Goal: Information Seeking & Learning: Learn about a topic

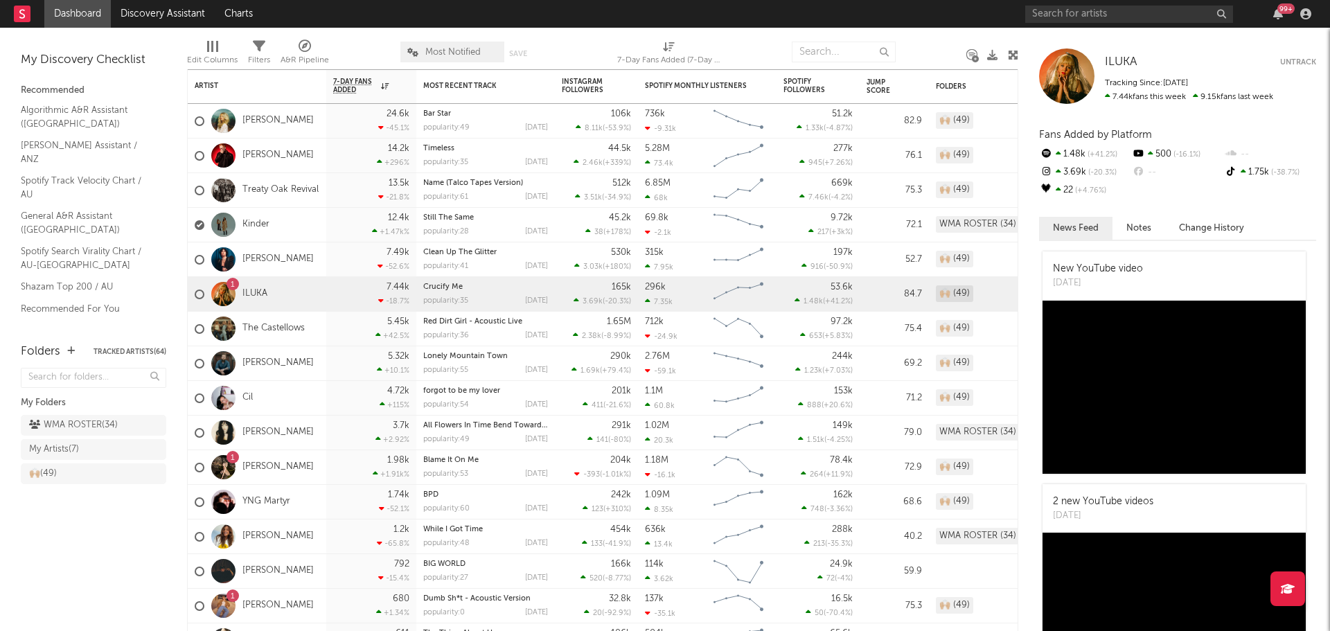
click at [427, 53] on span "Most Notified" at bounding box center [452, 52] width 55 height 9
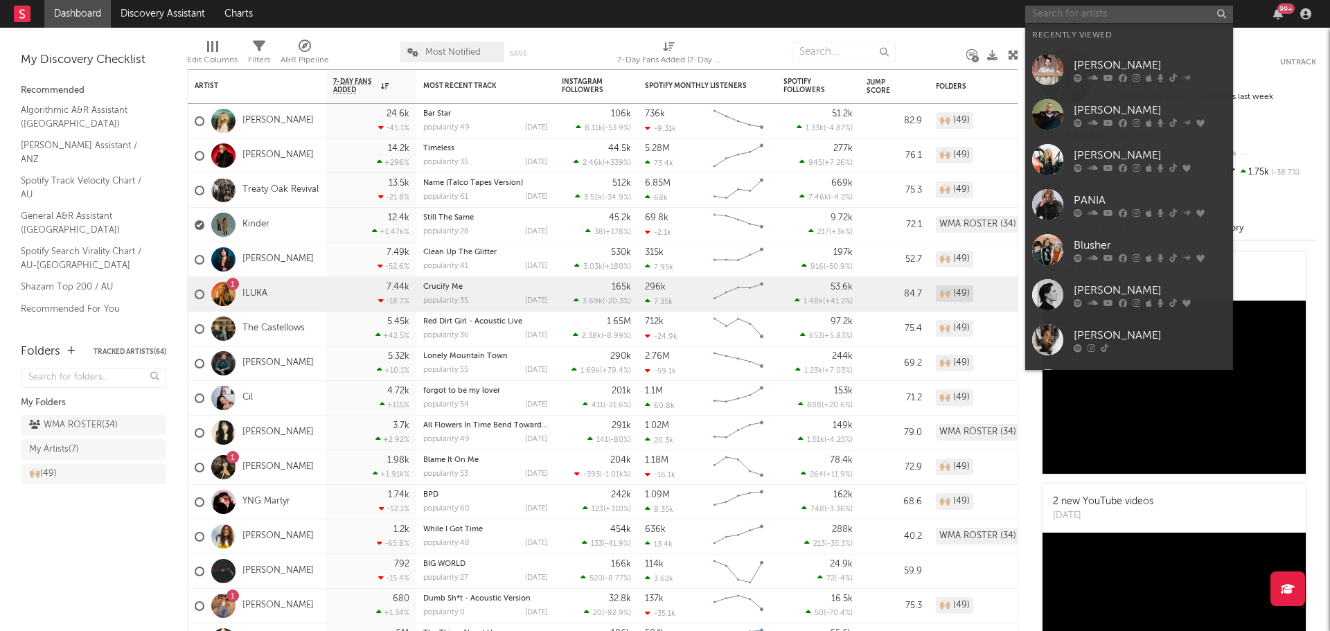
click at [1066, 12] on input "text" at bounding box center [1129, 14] width 208 height 17
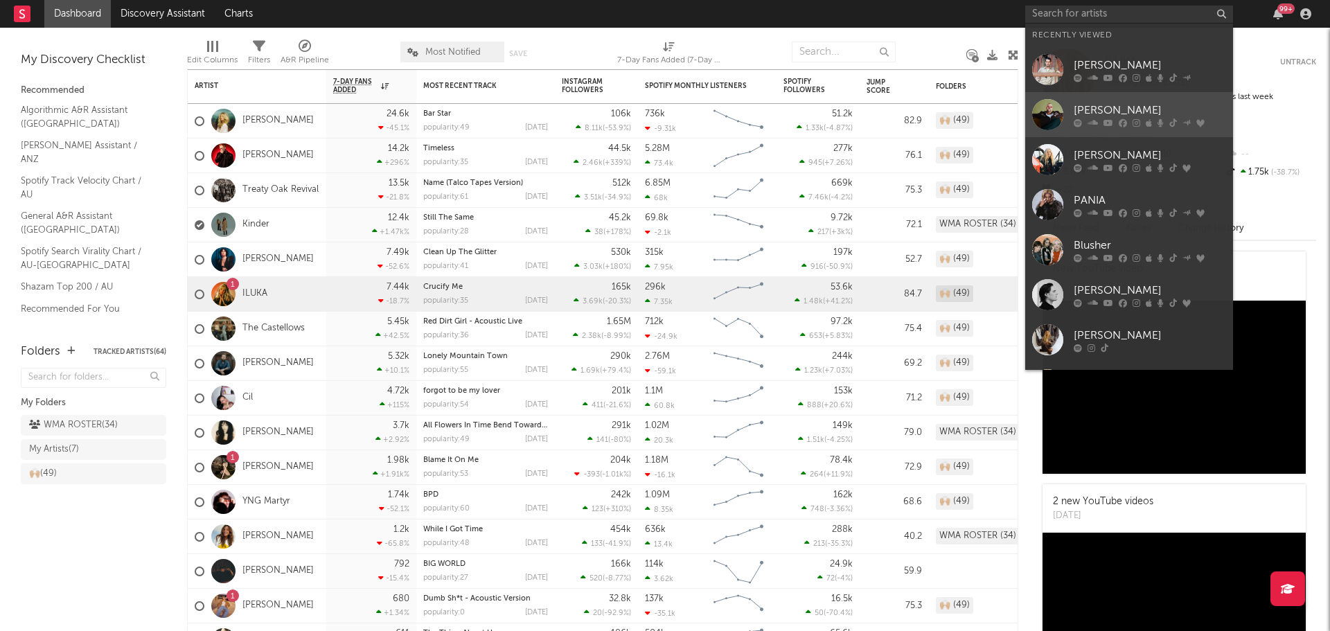
click at [1045, 114] on div at bounding box center [1047, 114] width 31 height 31
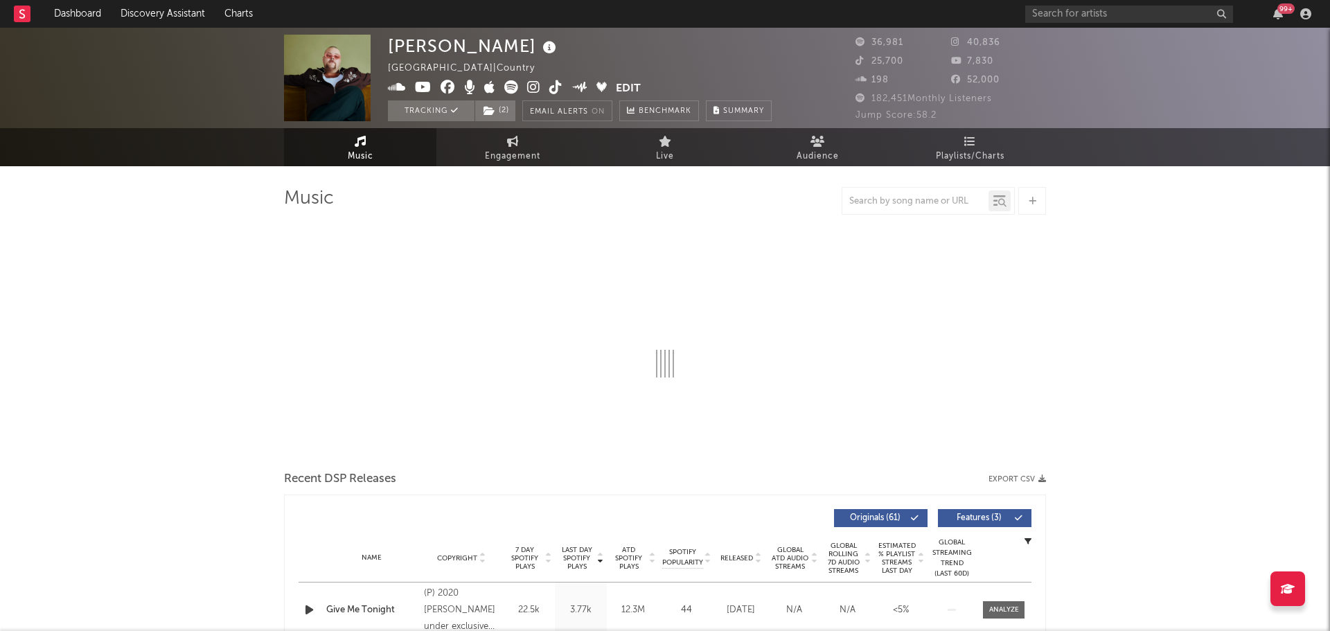
select select "6m"
